Goal: Information Seeking & Learning: Learn about a topic

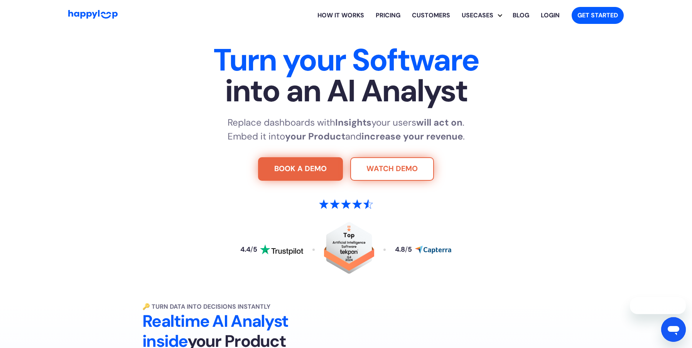
click at [402, 162] on link "WATCH DEMO" at bounding box center [392, 169] width 84 height 24
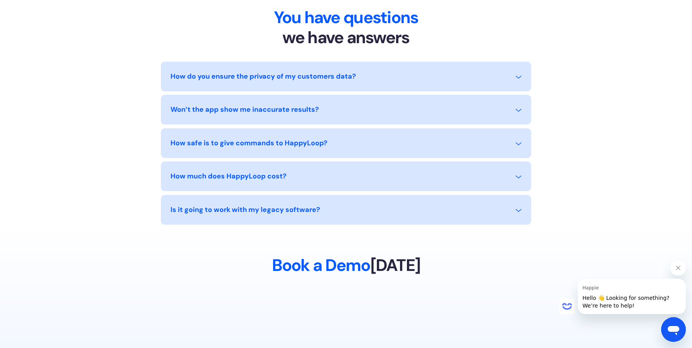
scroll to position [3379, 0]
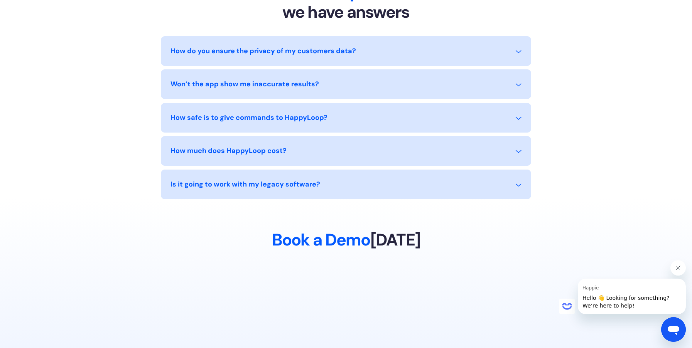
click at [386, 169] on div "How do you ensure the privacy of my customers data? HappyLoop adheres to the hi…" at bounding box center [346, 117] width 370 height 163
click at [385, 179] on div "Is it going to work with my legacy software? Yes, HappyLoop’s plug-and-play int…" at bounding box center [346, 185] width 370 height 30
click at [384, 182] on div "Is it going to work with my legacy software?" at bounding box center [346, 189] width 351 height 20
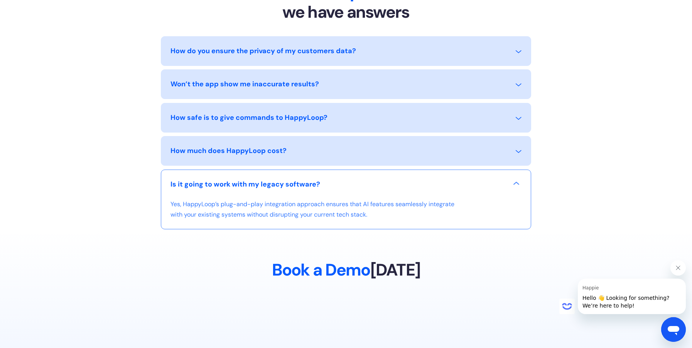
click at [383, 184] on div "Is it going to work with my legacy software?" at bounding box center [346, 189] width 351 height 20
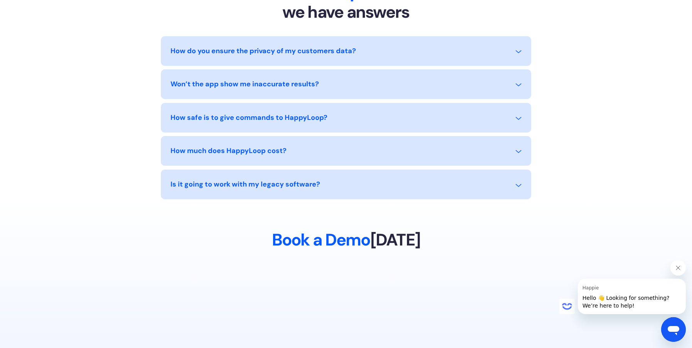
click at [401, 159] on div "How much does HappyLoop cost?" at bounding box center [346, 156] width 351 height 20
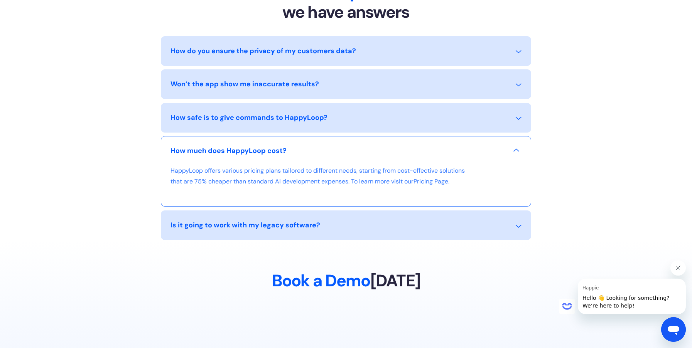
click at [398, 164] on div "How much does HappyLoop cost?" at bounding box center [346, 156] width 351 height 20
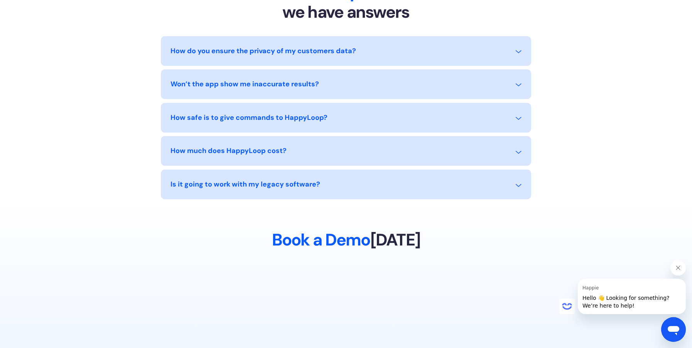
click at [367, 184] on div "Is it going to work with my legacy software?" at bounding box center [346, 189] width 351 height 20
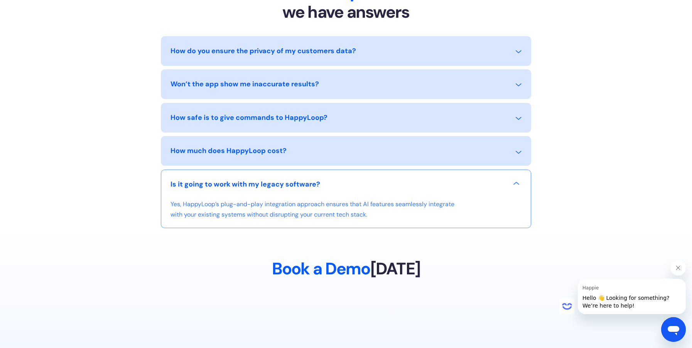
click at [367, 184] on div "Is it going to work with my legacy software?" at bounding box center [346, 189] width 351 height 20
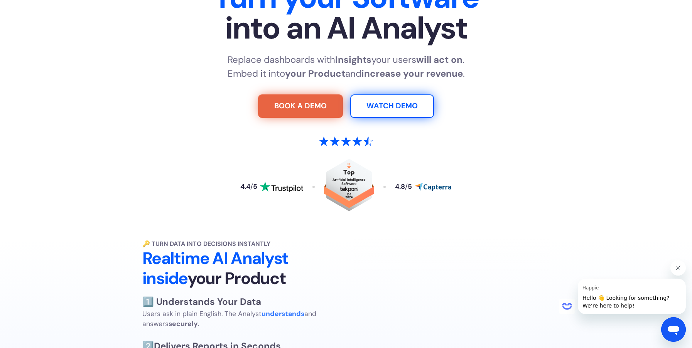
scroll to position [0, 0]
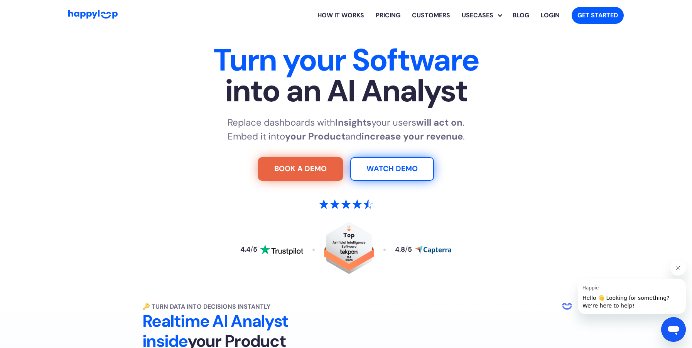
click at [392, 14] on link "Pricing" at bounding box center [388, 15] width 36 height 25
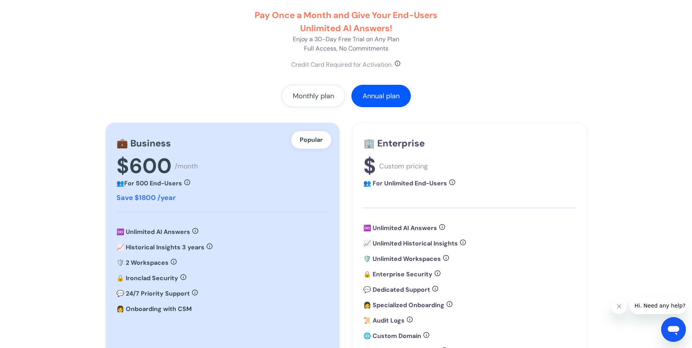
scroll to position [115, 0]
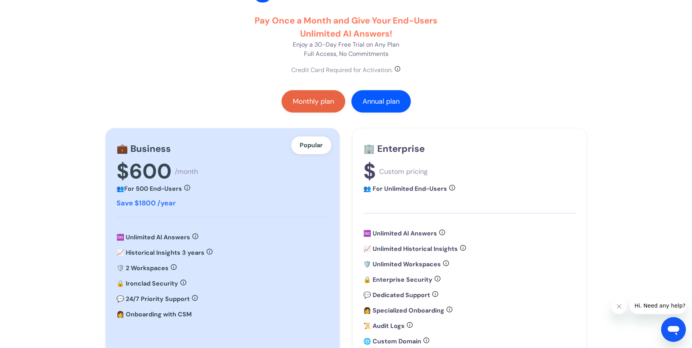
click at [324, 98] on div "Monthly plan" at bounding box center [313, 102] width 41 height 8
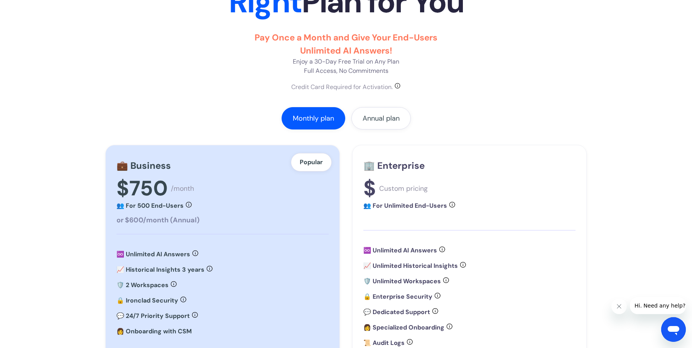
scroll to position [0, 0]
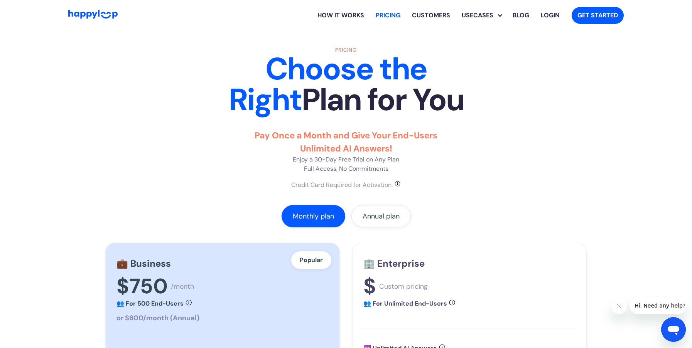
click at [351, 14] on link "How it works" at bounding box center [341, 15] width 58 height 25
